Goal: Transaction & Acquisition: Purchase product/service

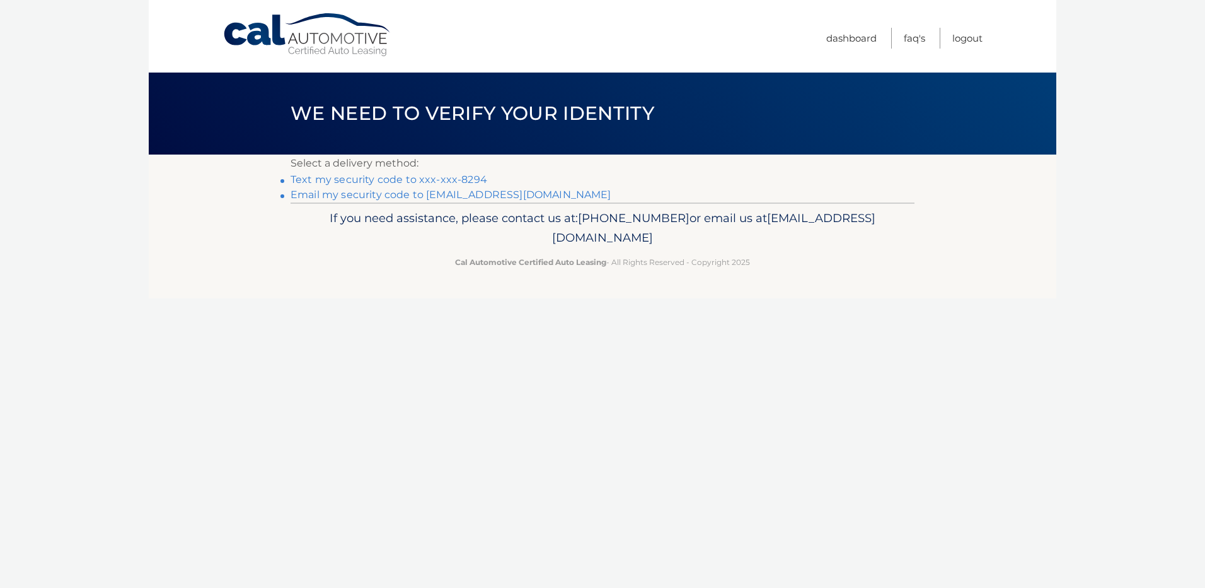
click at [468, 177] on link "Text my security code to xxx-xxx-8294" at bounding box center [389, 179] width 197 height 12
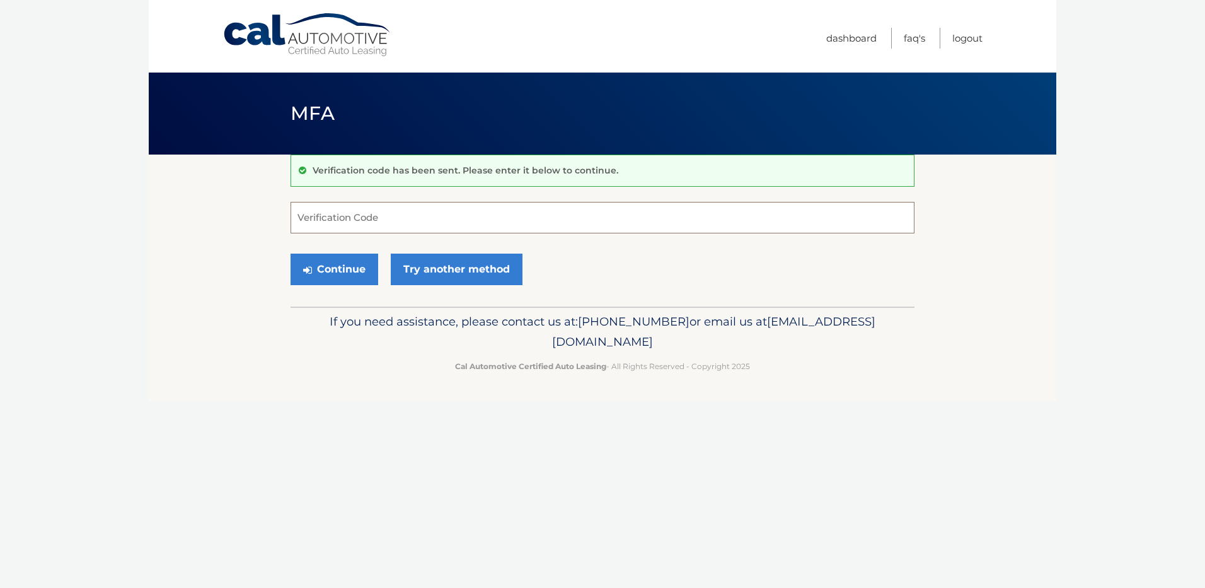
click at [432, 224] on input "Verification Code" at bounding box center [603, 218] width 624 height 32
type input "096555"
click at [346, 262] on button "Continue" at bounding box center [335, 269] width 88 height 32
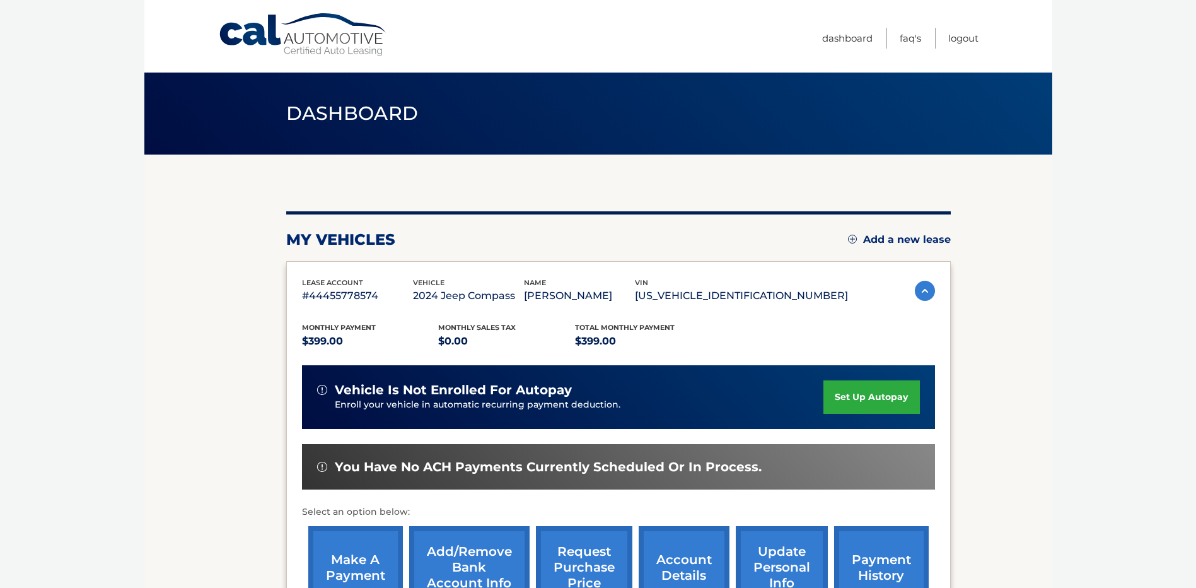
click at [348, 546] on link "make a payment" at bounding box center [355, 567] width 95 height 83
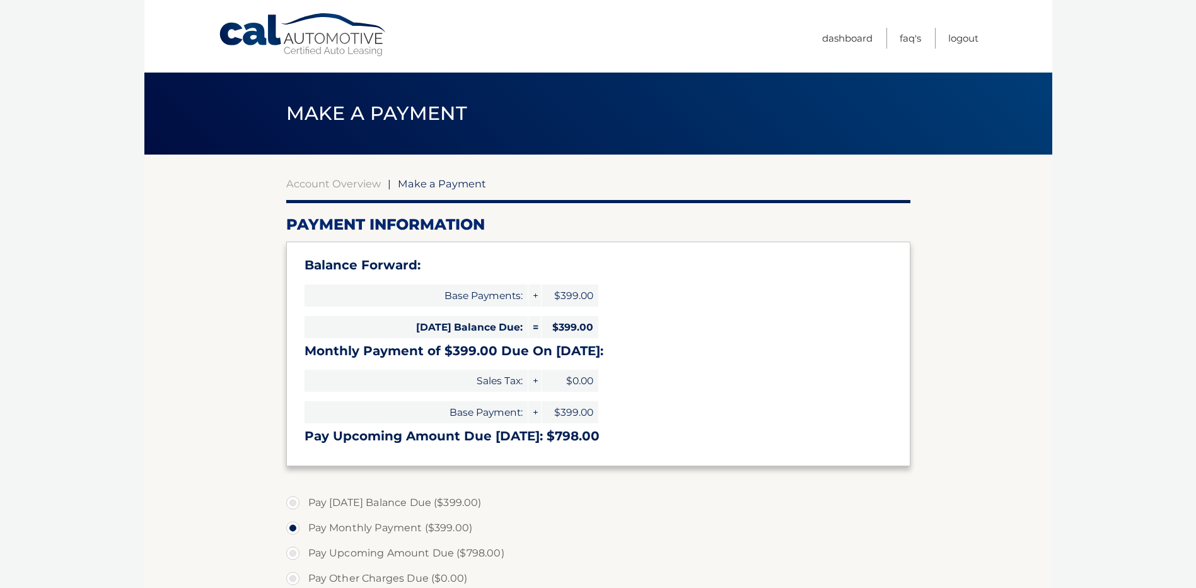
select select "MGI3MDA2ZWEtOWFiMC00ODliLThkNDAtMWNjNWEyYmZkMjMw"
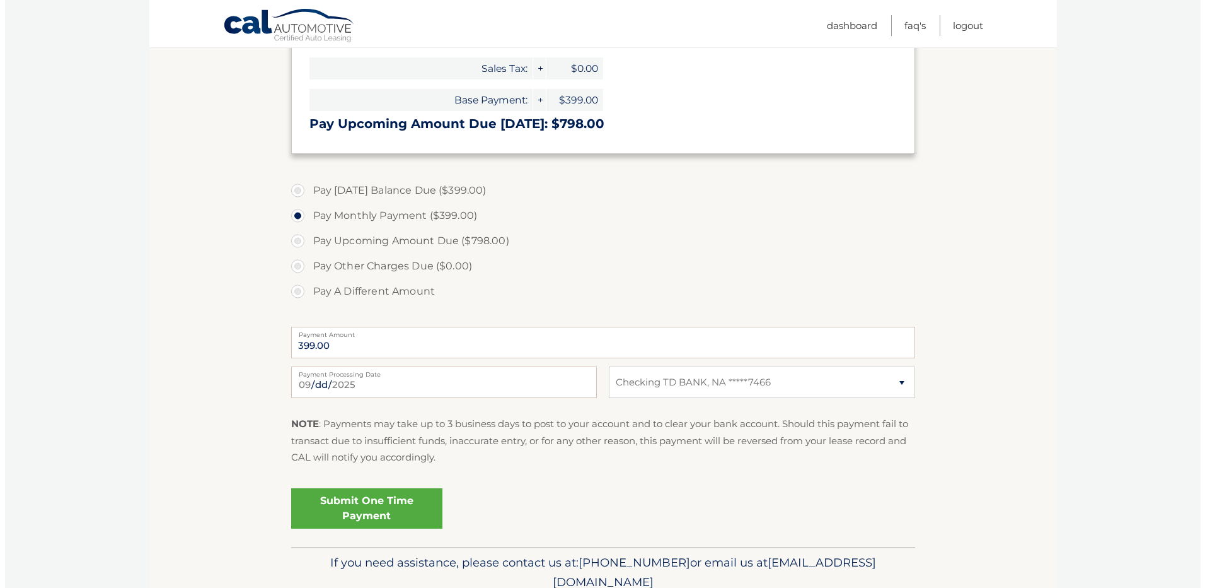
scroll to position [316, 0]
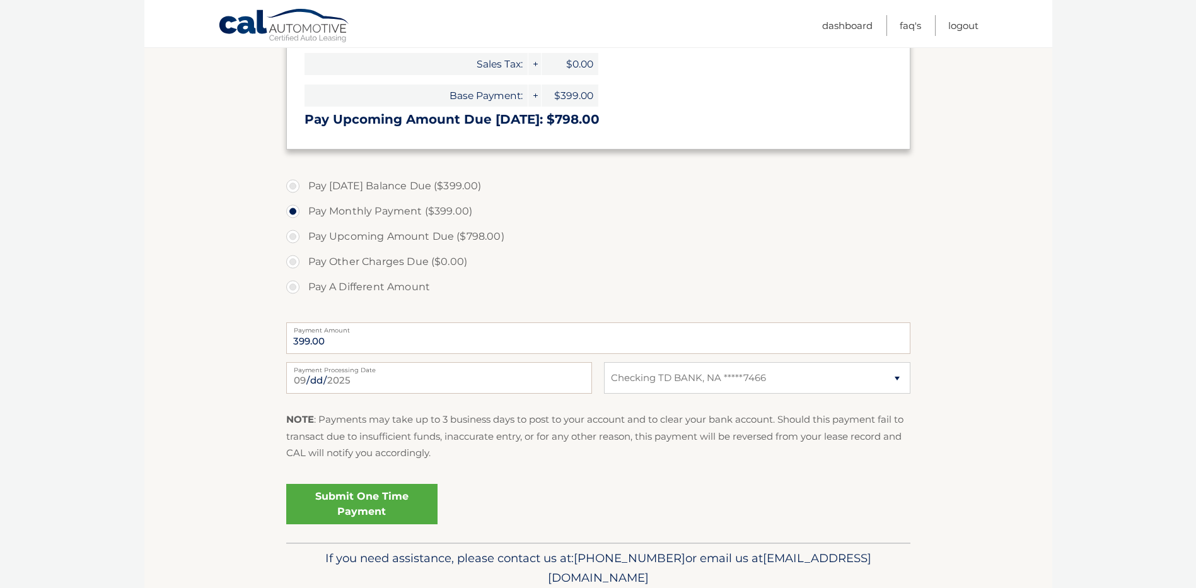
click at [376, 510] on link "Submit One Time Payment" at bounding box center [361, 504] width 151 height 40
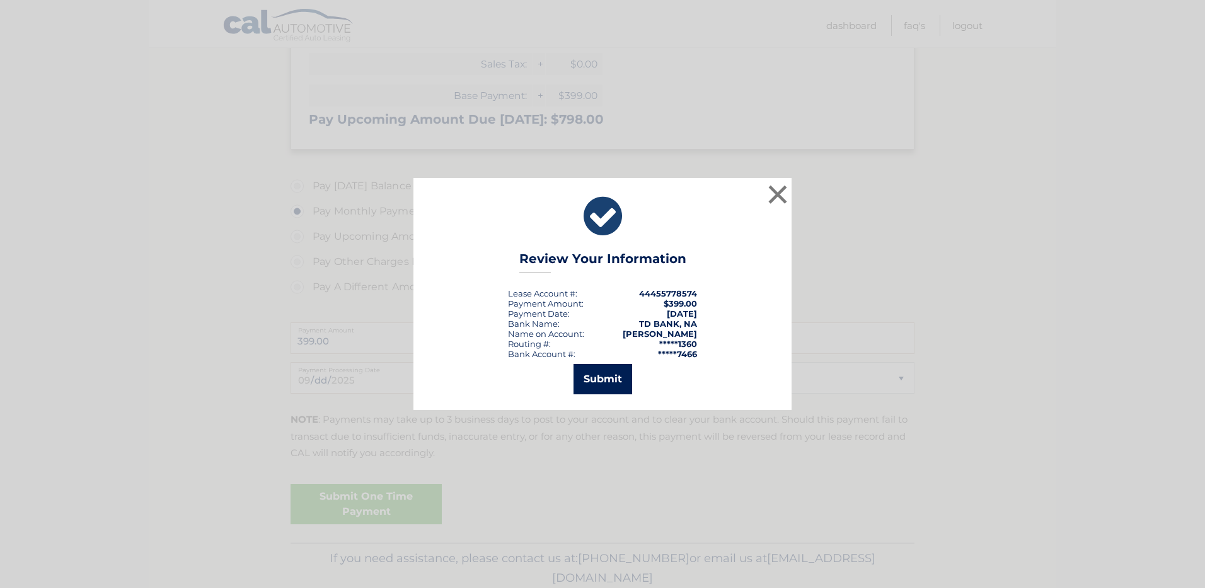
click at [600, 375] on button "Submit" at bounding box center [603, 379] width 59 height 30
